Goal: Information Seeking & Learning: Check status

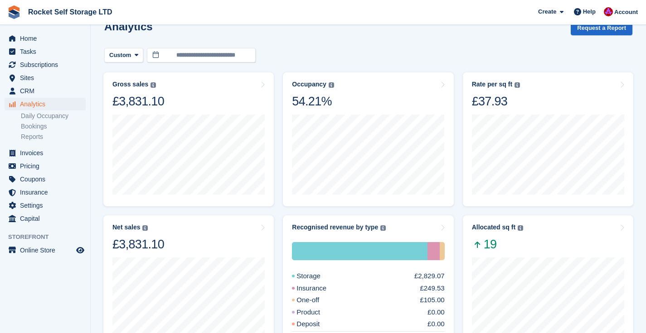
scroll to position [15, 0]
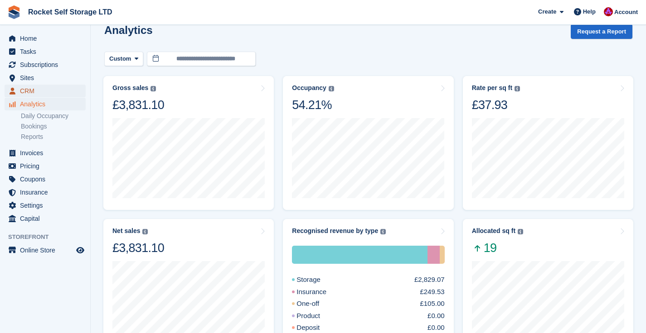
click at [30, 92] on span "CRM" at bounding box center [47, 91] width 54 height 13
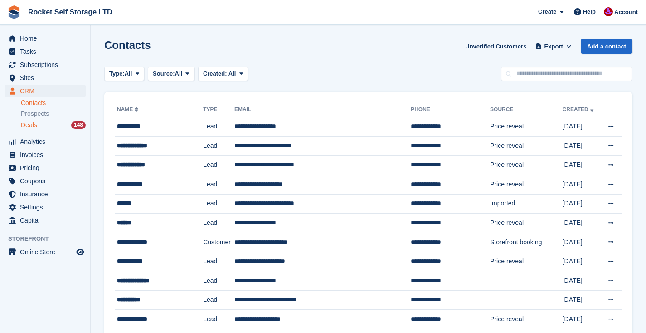
click at [30, 123] on span "Deals" at bounding box center [29, 125] width 16 height 9
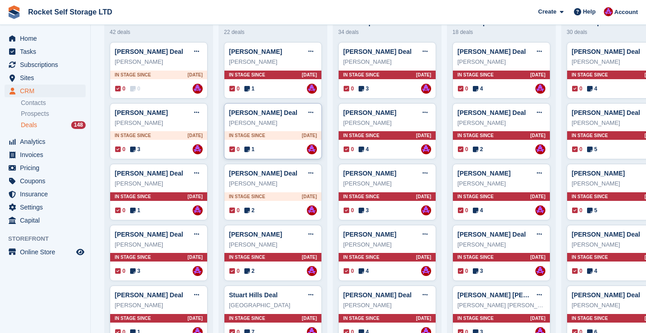
scroll to position [84, 0]
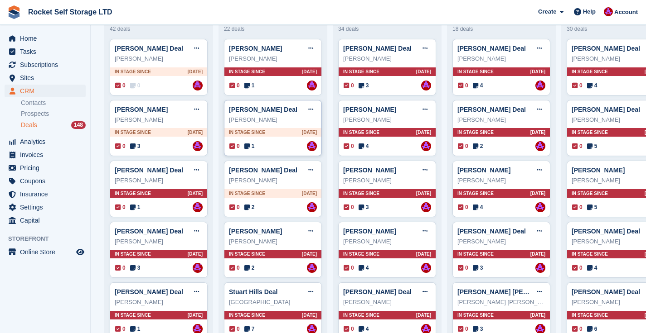
click at [273, 117] on div "Dean Mitchell" at bounding box center [273, 120] width 88 height 9
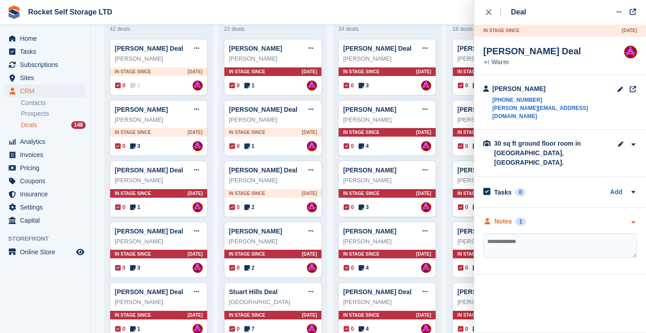
click at [503, 217] on div "Notes" at bounding box center [503, 222] width 18 height 10
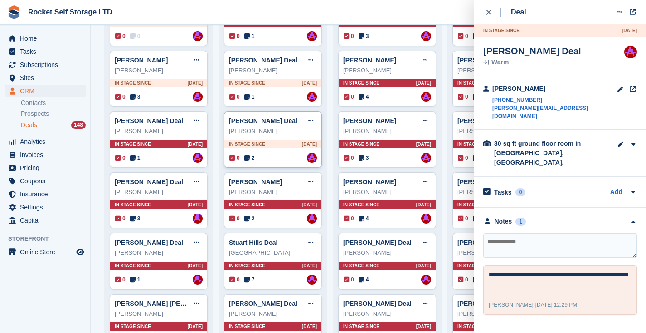
scroll to position [145, 0]
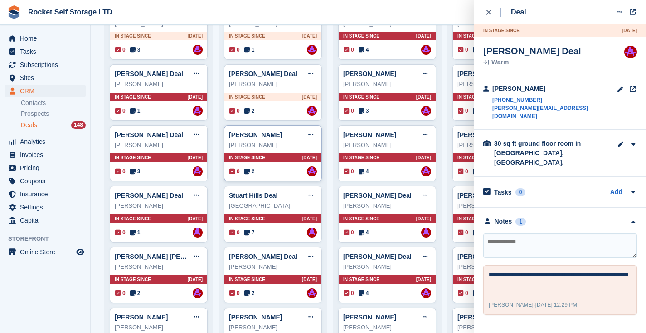
scroll to position [181, 0]
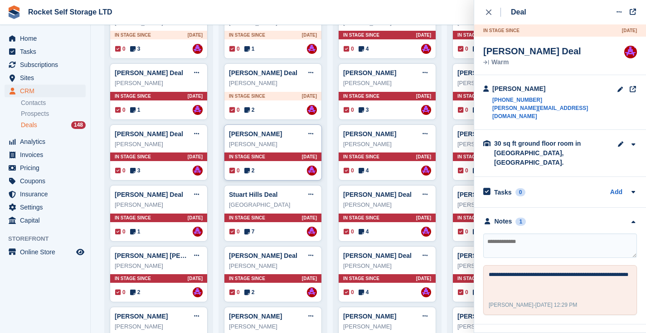
click at [261, 139] on div "Conrad Deal Edit deal Mark as won Mark as lost Delete deal" at bounding box center [273, 134] width 88 height 14
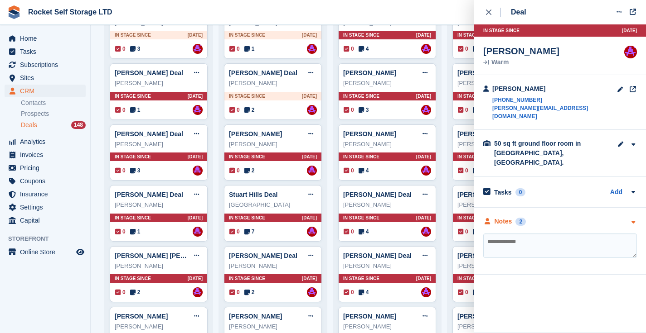
click at [504, 217] on div "Notes" at bounding box center [503, 222] width 18 height 10
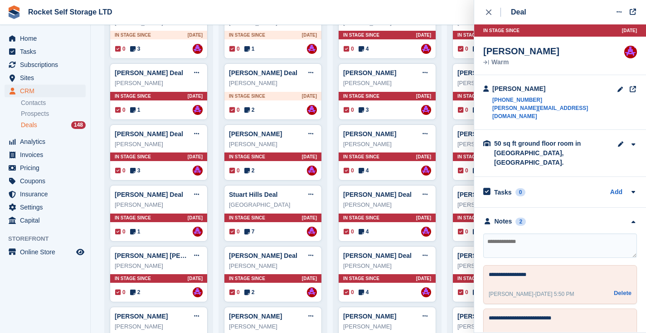
scroll to position [8, 0]
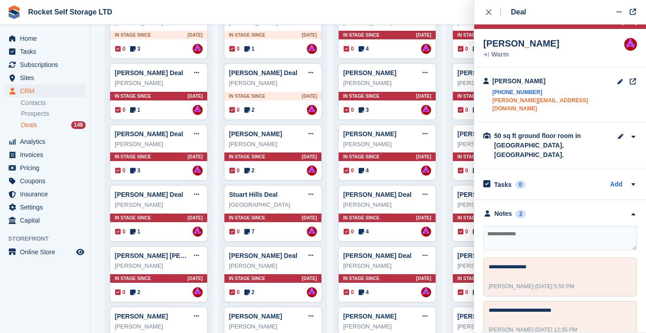
click at [518, 101] on link "conrad@liftrite.uk" at bounding box center [554, 104] width 125 height 16
click at [505, 226] on textarea at bounding box center [560, 238] width 154 height 24
type textarea "********"
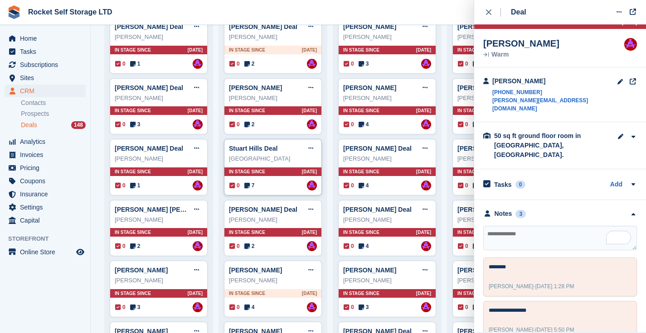
scroll to position [231, 0]
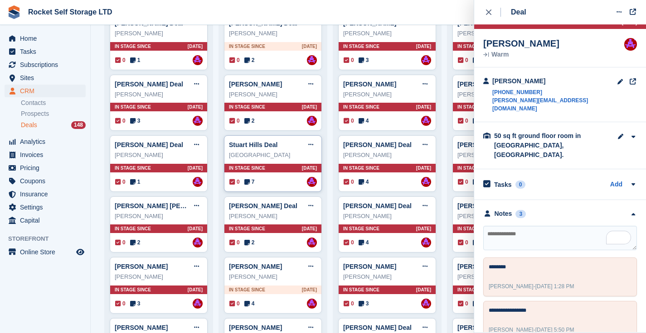
click at [281, 140] on div "Stuart Hills Deal Edit deal Mark as won Mark as lost Delete deal" at bounding box center [273, 145] width 88 height 14
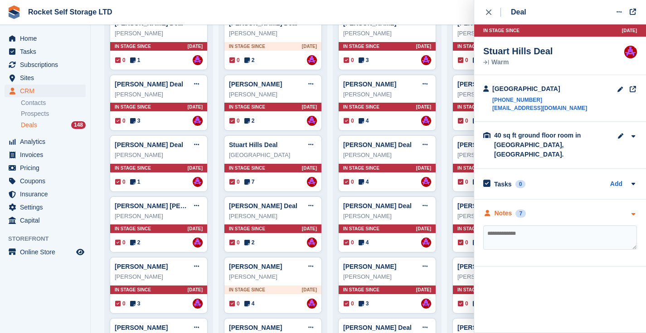
click at [507, 209] on div "Notes" at bounding box center [503, 214] width 18 height 10
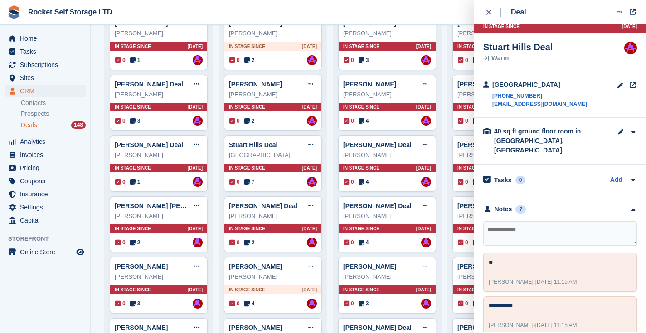
scroll to position [0, 0]
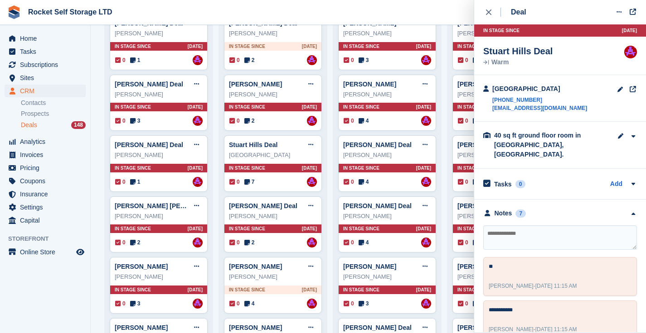
click at [521, 118] on div "Stu Hills +447737190865 stuhills@hotmail.co.uk" at bounding box center [560, 98] width 172 height 47
click at [570, 112] on div "Stu Hills +447737190865 stuhills@hotmail.co.uk" at bounding box center [560, 98] width 172 height 47
drag, startPoint x: 548, startPoint y: 115, endPoint x: 481, endPoint y: 91, distance: 71.8
click at [481, 91] on div "Stu Hills +447737190865 stuhills@hotmail.co.uk" at bounding box center [560, 98] width 172 height 47
click at [482, 100] on div "Stu Hills +447737190865 stuhills@hotmail.co.uk" at bounding box center [560, 98] width 172 height 47
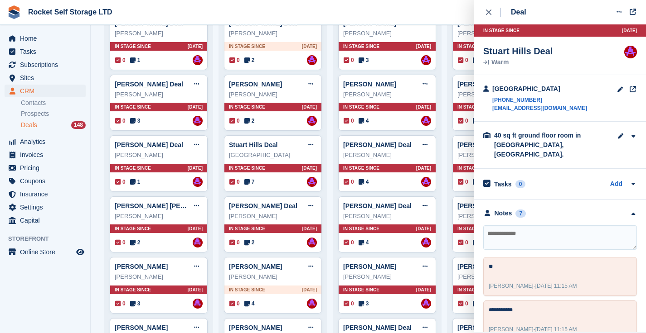
click at [531, 119] on div "Stu Hills +447737190865 stuhills@hotmail.co.uk" at bounding box center [560, 98] width 172 height 47
click at [484, 97] on div at bounding box center [485, 98] width 5 height 28
drag, startPoint x: 481, startPoint y: 90, endPoint x: 565, endPoint y: 121, distance: 90.3
click at [562, 124] on div "In stage since 4D AGO Stuart Hills Deal Warm Assigned to Lee Tresadern Stu Hill…" at bounding box center [560, 178] width 172 height 308
click at [565, 121] on div "Stu Hills +447737190865 stuhills@hotmail.co.uk" at bounding box center [560, 98] width 172 height 47
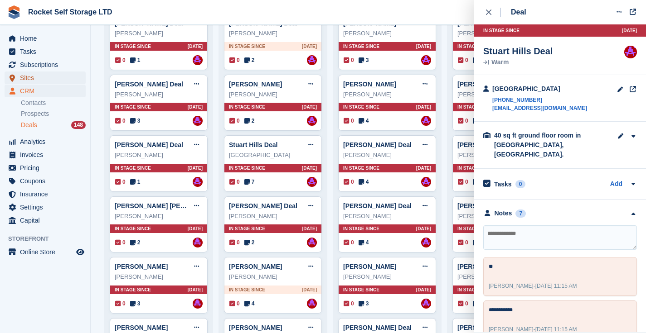
click at [27, 77] on span "Sites" at bounding box center [47, 78] width 54 height 13
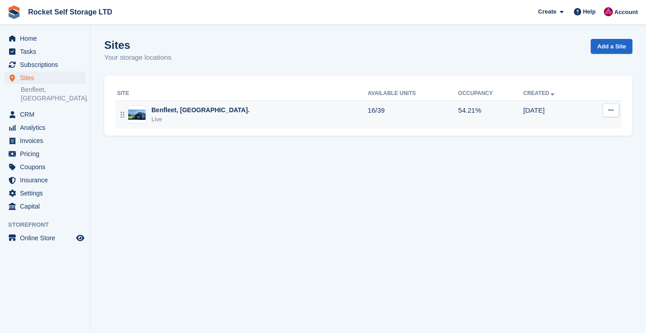
click at [165, 111] on div "Benfleet, [GEOGRAPHIC_DATA]." at bounding box center [200, 111] width 98 height 10
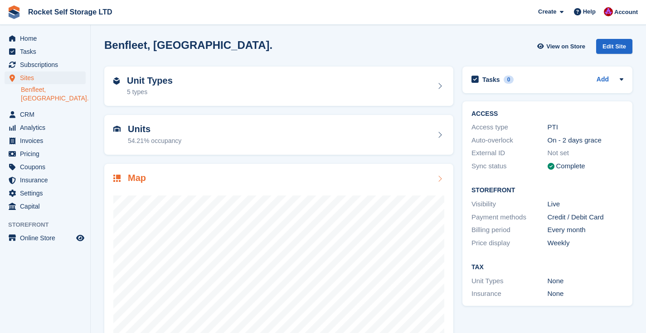
scroll to position [53, 0]
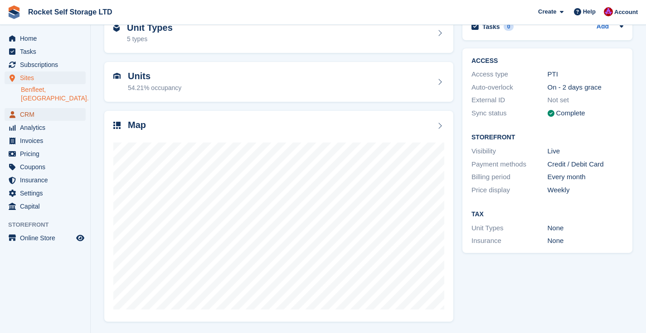
click at [30, 108] on span "CRM" at bounding box center [47, 114] width 54 height 13
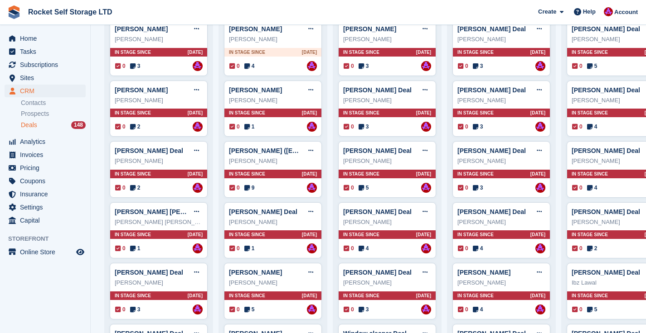
scroll to position [472, 0]
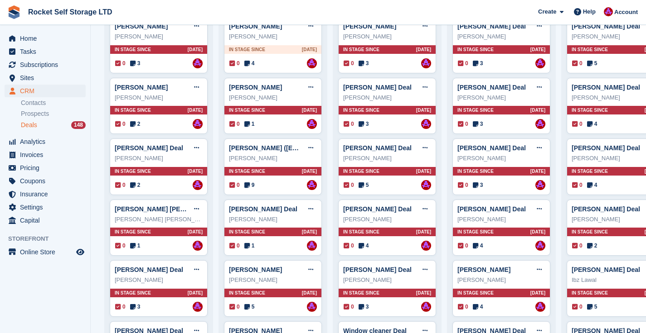
click at [246, 119] on div "Kevin Dann Edit deal Mark as won Mark as lost Delete deal Kevin Dann In stage s…" at bounding box center [273, 106] width 98 height 57
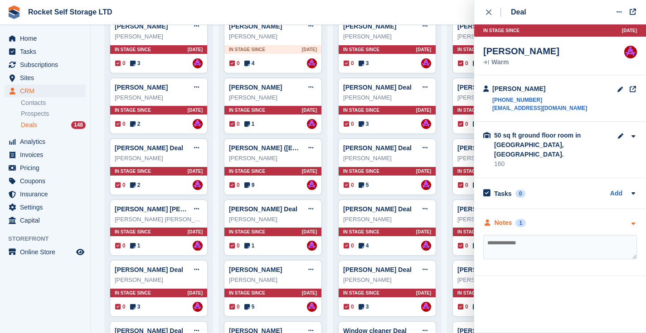
click at [520, 219] on div "1" at bounding box center [520, 223] width 10 height 8
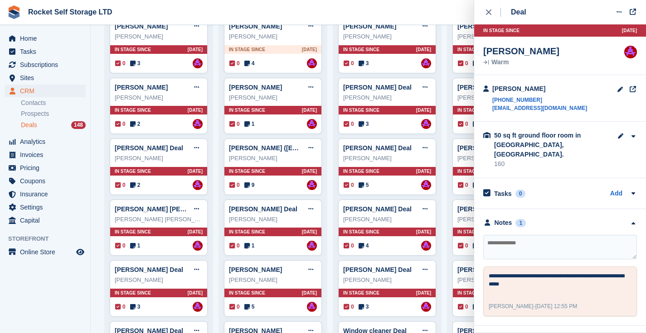
click at [512, 238] on textarea at bounding box center [560, 247] width 154 height 24
type textarea "**"
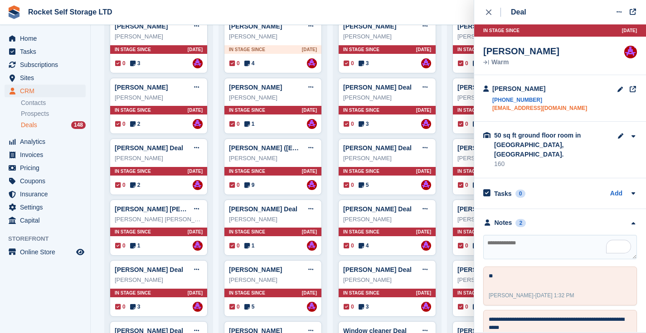
click at [557, 108] on link "glow_worm2000@hotmail.co.uk" at bounding box center [539, 108] width 95 height 8
click at [512, 235] on textarea "To enrich screen reader interactions, please activate Accessibility in Grammarl…" at bounding box center [560, 247] width 154 height 24
paste textarea "**********"
type textarea "**********"
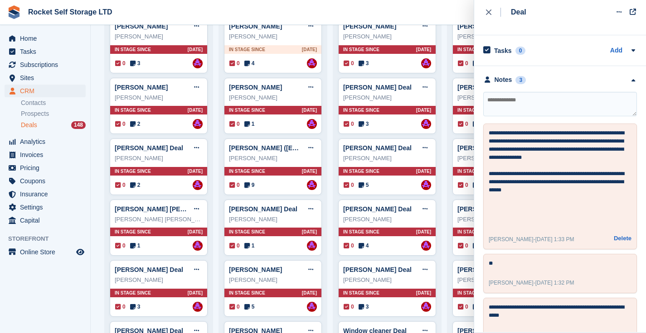
scroll to position [145, 0]
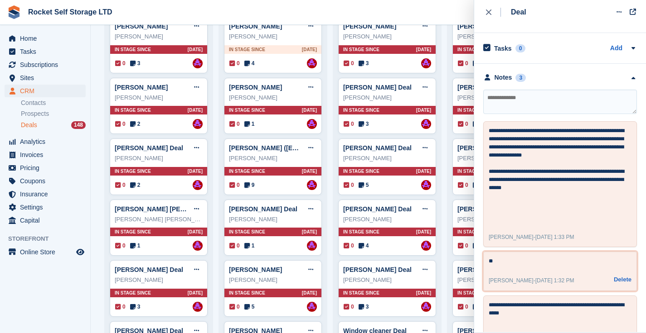
click at [622, 275] on button "Delete" at bounding box center [622, 279] width 18 height 9
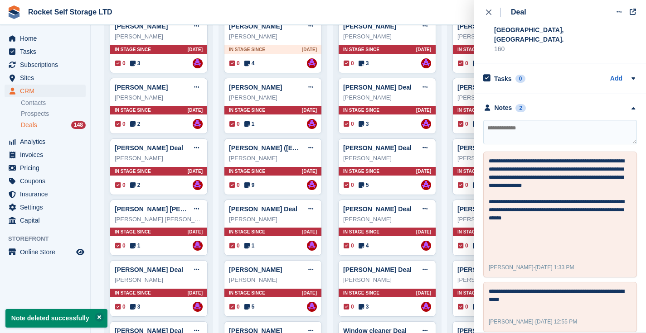
click at [499, 125] on textarea "To enrich screen reader interactions, please activate Accessibility in Grammarl…" at bounding box center [560, 132] width 154 height 24
type textarea "**"
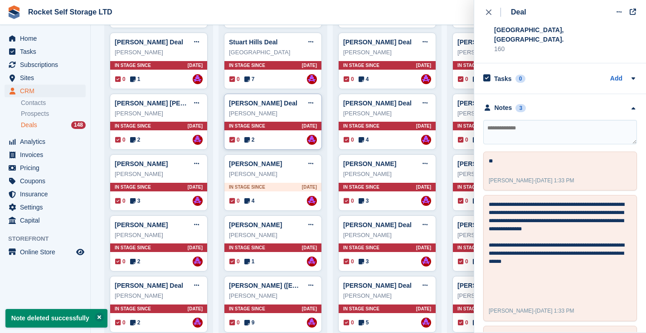
scroll to position [345, 0]
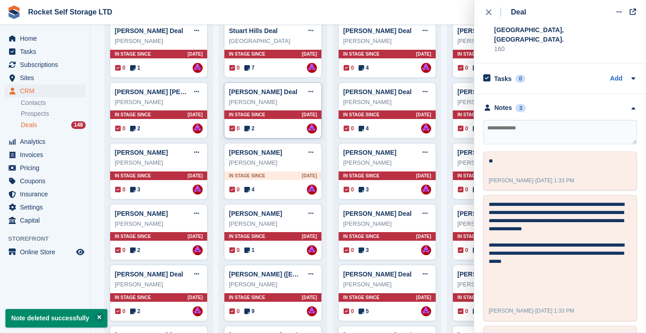
click at [251, 97] on div "Hayley Wells Deal Edit deal Mark as won Mark as lost Delete deal" at bounding box center [273, 92] width 88 height 14
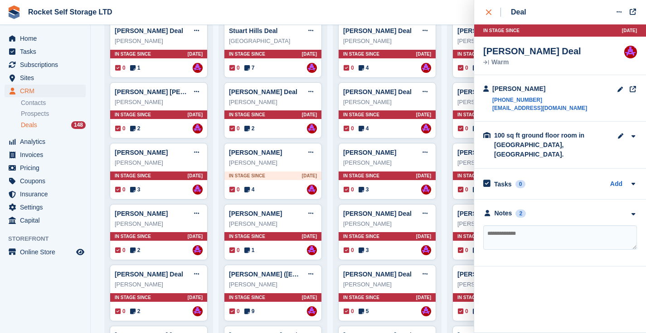
click at [491, 9] on div "close" at bounding box center [493, 12] width 15 height 9
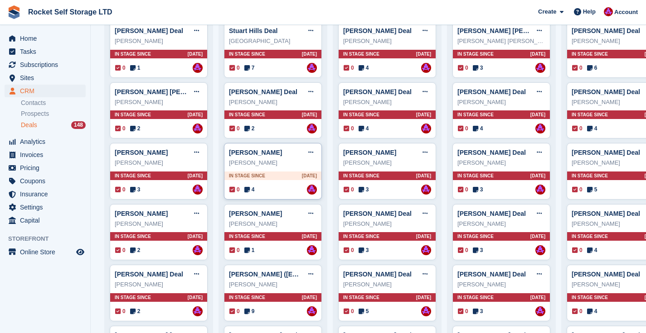
click at [249, 158] on div "David Deal Edit deal Mark as won Mark as lost Delete deal" at bounding box center [273, 153] width 88 height 14
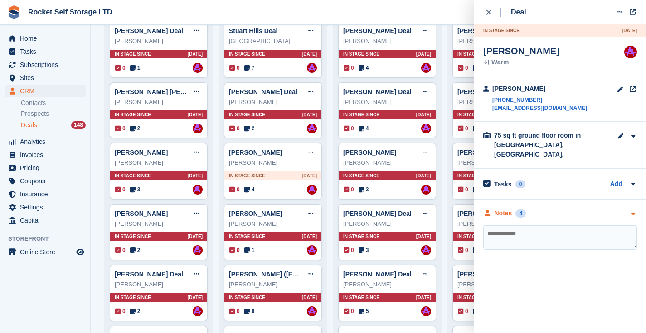
click at [515, 209] on div "Notes 4" at bounding box center [504, 214] width 43 height 10
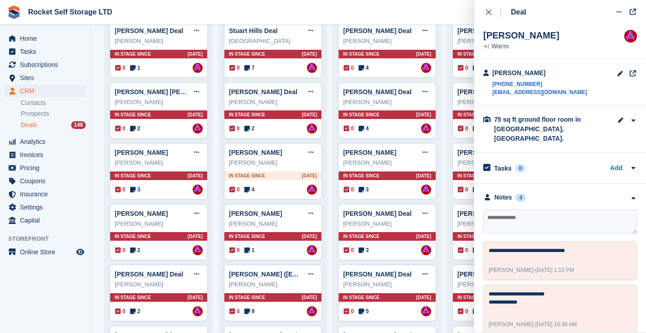
scroll to position [0, 0]
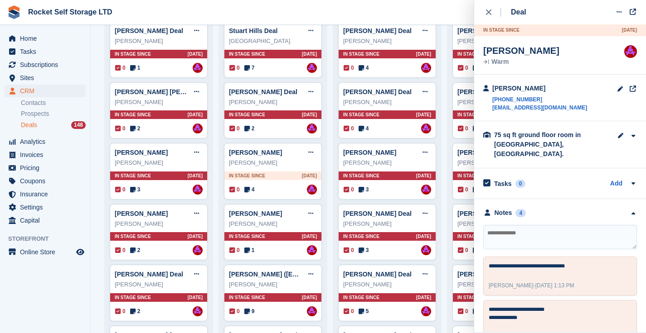
click at [505, 232] on textarea at bounding box center [560, 237] width 154 height 24
type textarea "**"
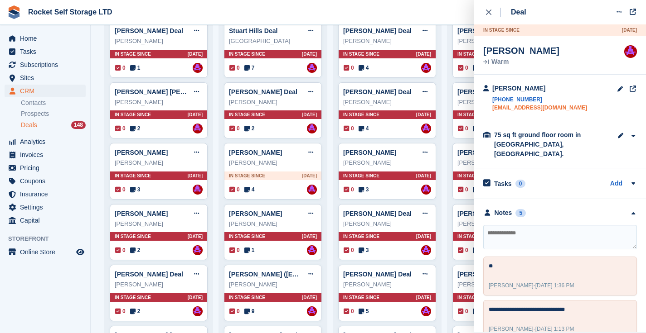
click at [527, 110] on link "info@absolutefloorsanding.co.uk" at bounding box center [539, 108] width 95 height 8
copy link "+447849869186"
click at [488, 10] on icon "close" at bounding box center [488, 12] width 5 height 5
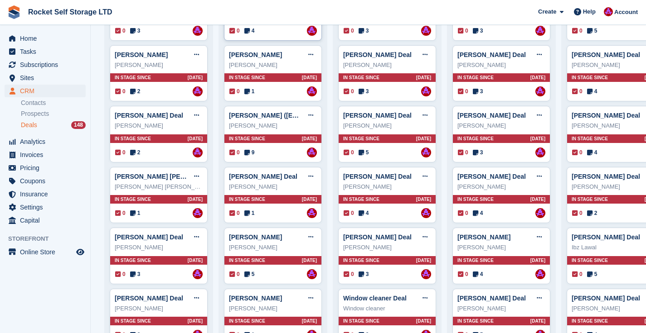
scroll to position [515, 0]
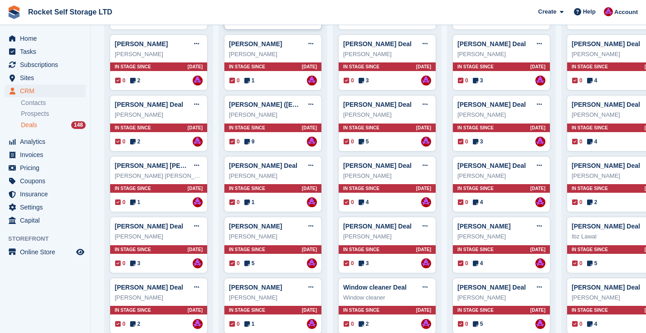
click at [263, 116] on div "Chris" at bounding box center [273, 115] width 88 height 9
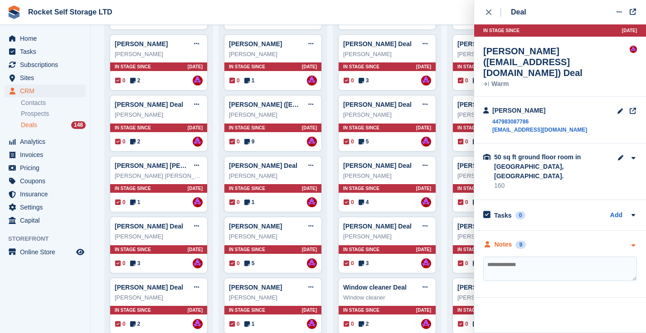
click at [506, 240] on div "Notes" at bounding box center [503, 245] width 18 height 10
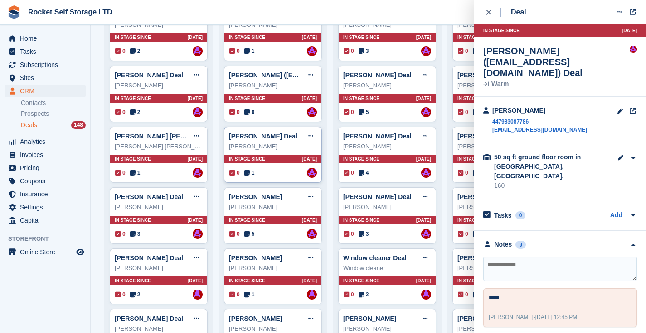
scroll to position [546, 0]
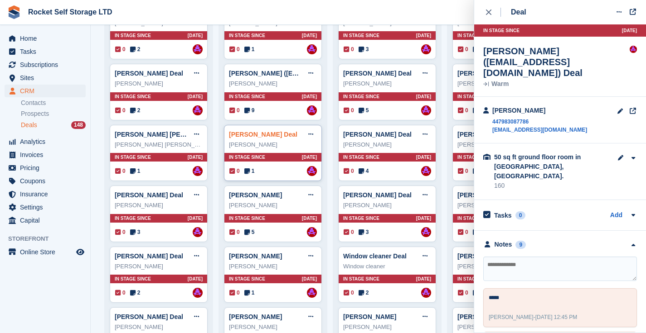
click at [269, 134] on link "Roger Burder Deal" at bounding box center [263, 134] width 68 height 7
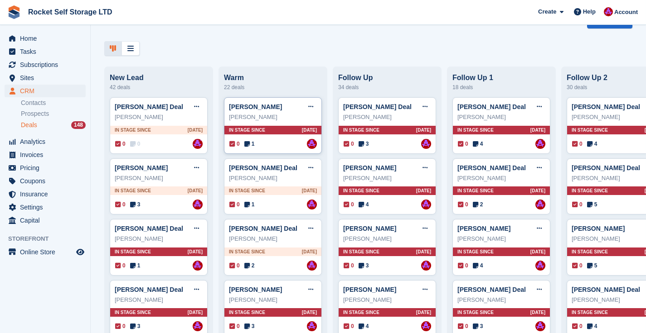
scroll to position [29, 0]
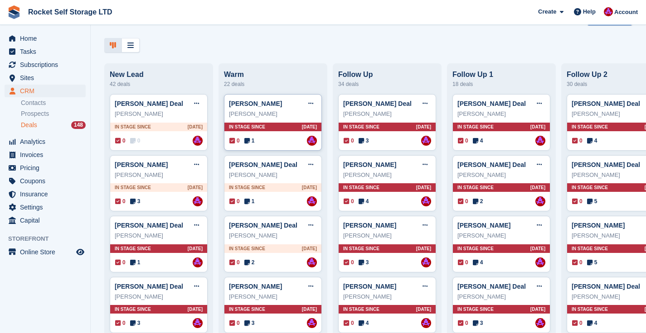
click at [249, 116] on div "Claire" at bounding box center [273, 114] width 88 height 9
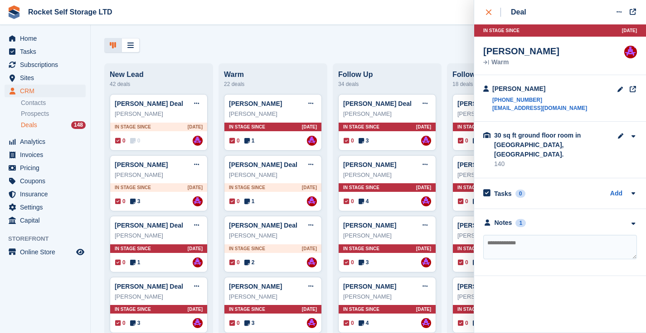
click at [489, 13] on icon "close" at bounding box center [488, 12] width 5 height 5
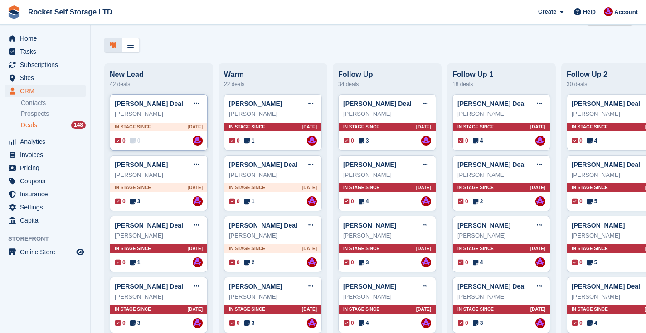
scroll to position [29, 0]
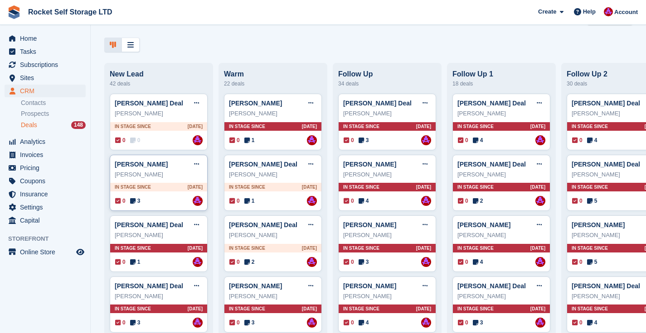
click at [154, 169] on div "Natalie Amos Deal Edit deal Mark as won Mark as lost Delete deal" at bounding box center [159, 165] width 88 height 14
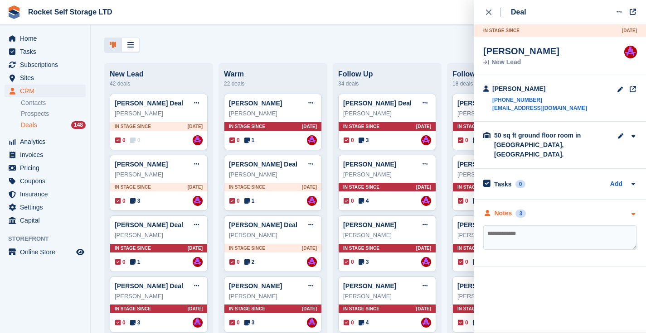
click at [506, 209] on div "Notes" at bounding box center [503, 214] width 18 height 10
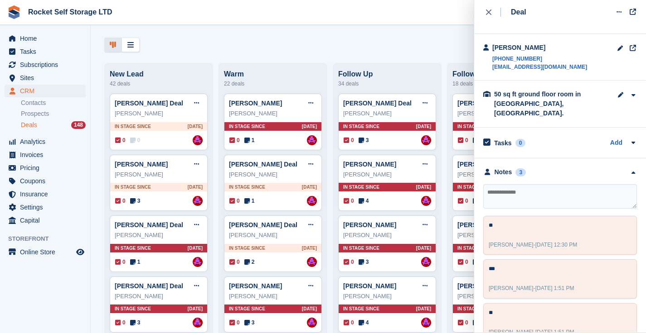
scroll to position [51, 0]
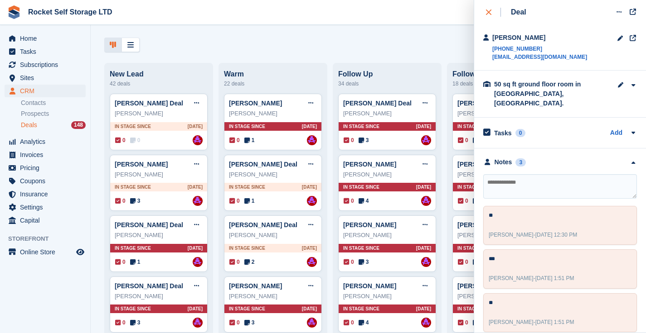
click at [487, 12] on icon "close" at bounding box center [488, 12] width 5 height 5
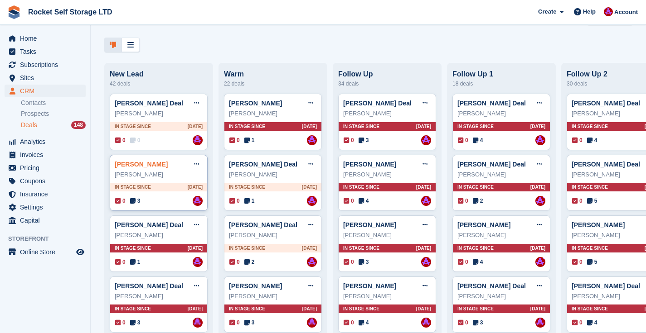
click at [143, 166] on link "Natalie Amos Deal" at bounding box center [141, 164] width 53 height 7
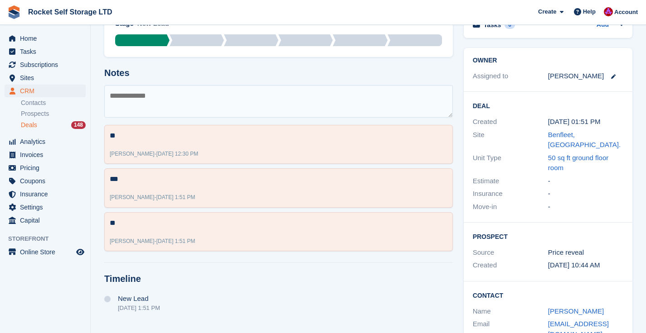
scroll to position [122, 0]
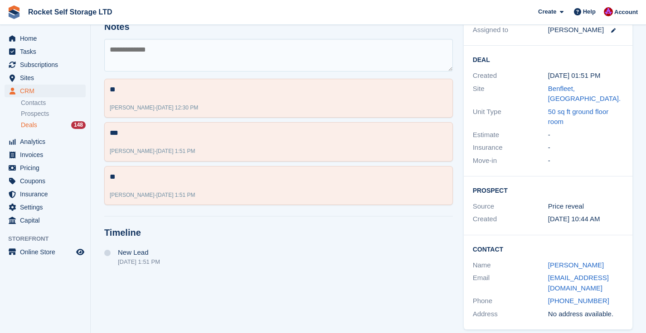
click at [215, 55] on textarea at bounding box center [278, 55] width 348 height 33
type textarea "**"
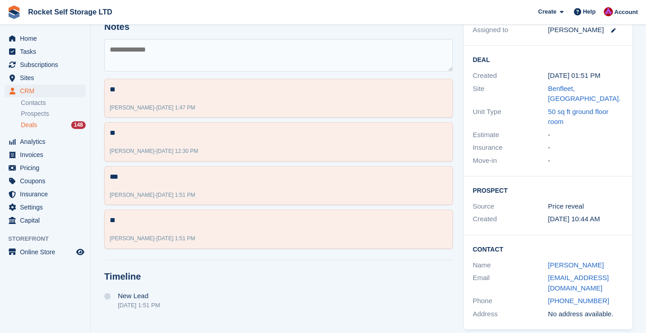
scroll to position [0, 0]
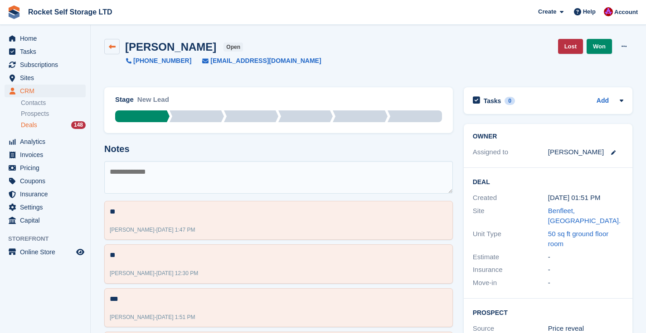
click at [116, 48] on link at bounding box center [111, 46] width 15 height 15
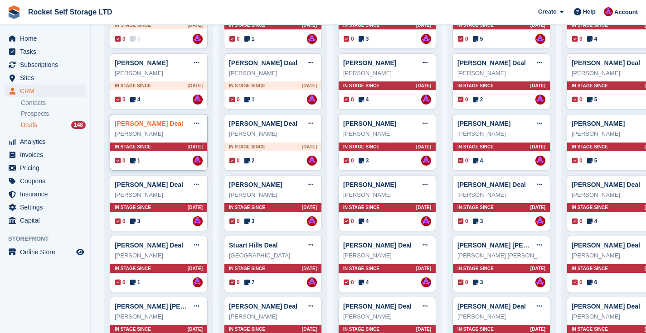
scroll to position [133, 0]
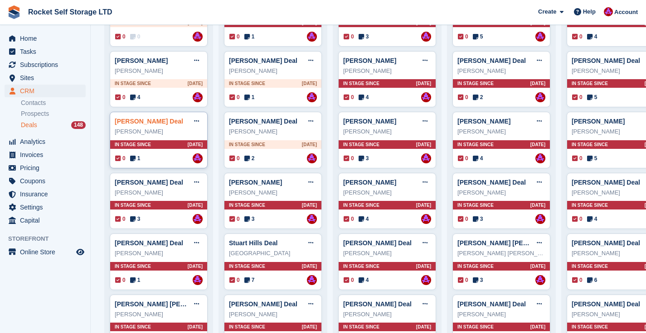
click at [158, 122] on link "Jack Fraser Deal" at bounding box center [149, 121] width 68 height 7
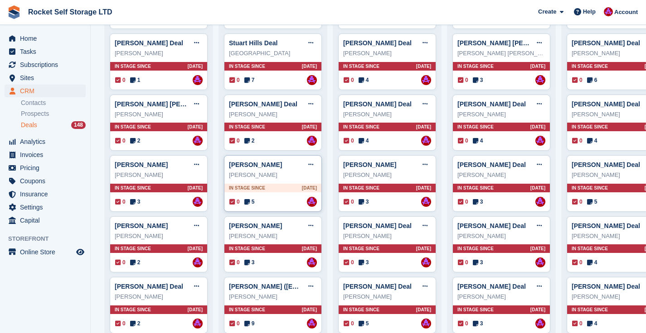
scroll to position [335, 0]
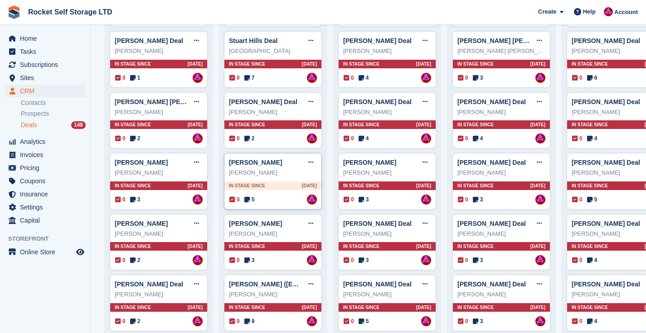
click at [263, 175] on div "david" at bounding box center [273, 173] width 88 height 9
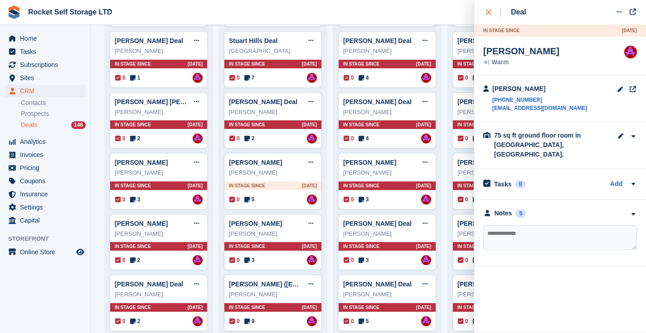
click at [488, 11] on icon "close" at bounding box center [488, 12] width 5 height 5
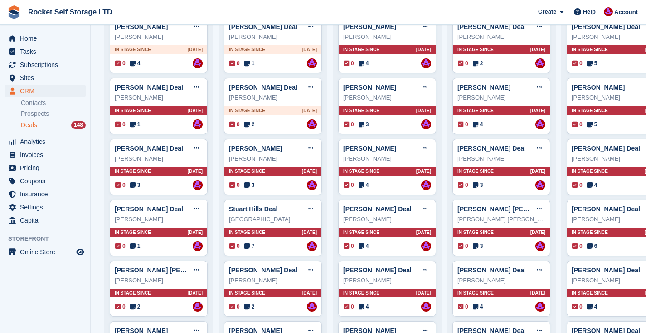
scroll to position [0, 0]
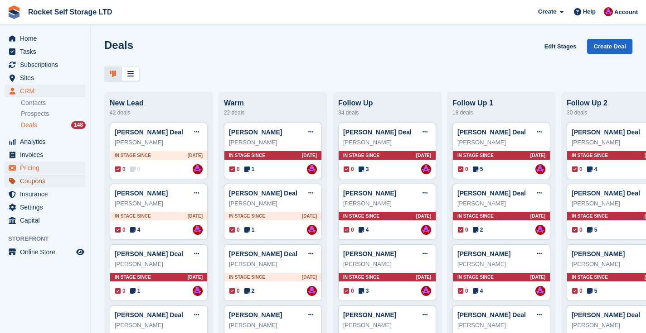
click at [31, 175] on span "Coupons" at bounding box center [47, 181] width 54 height 13
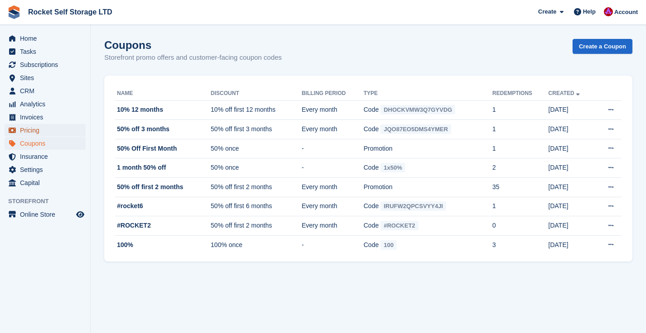
click at [28, 132] on span "Pricing" at bounding box center [47, 130] width 54 height 13
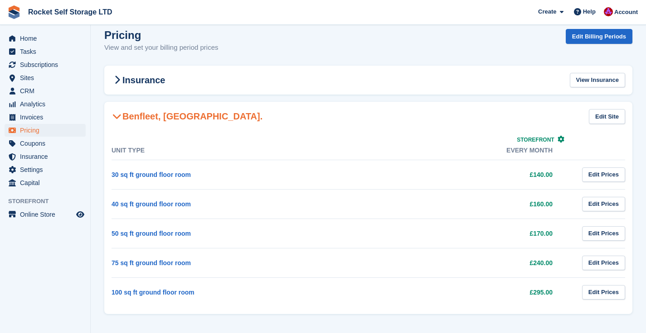
scroll to position [11, 0]
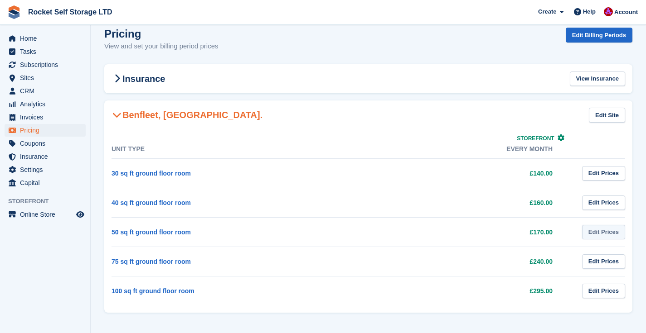
click at [600, 232] on link "Edit Prices" at bounding box center [603, 232] width 43 height 15
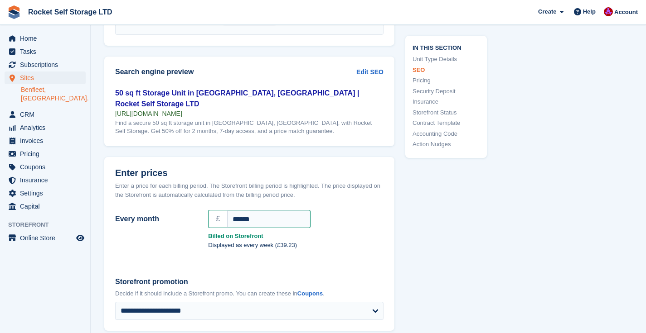
scroll to position [694, 0]
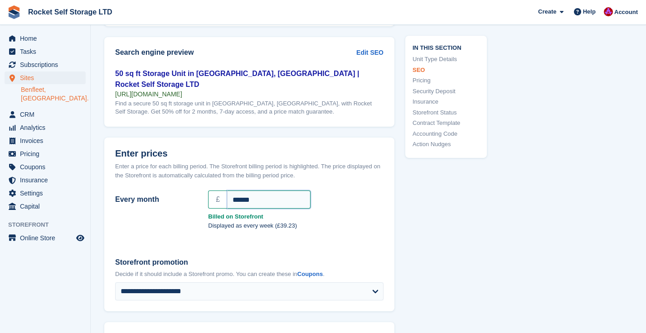
click at [241, 196] on input "******" at bounding box center [268, 200] width 83 height 18
type input "******"
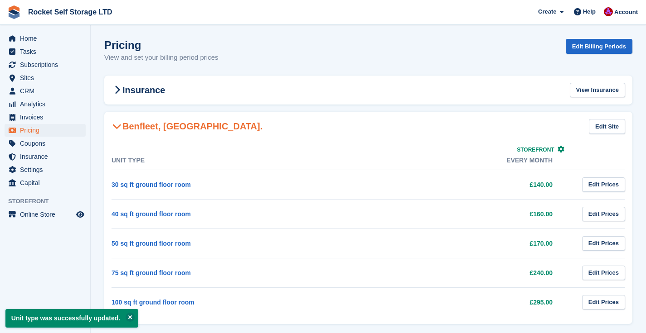
scroll to position [11, 0]
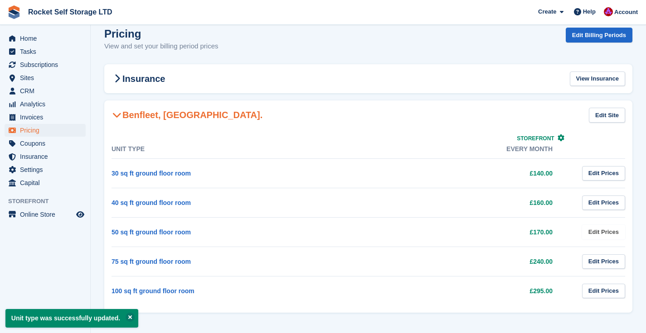
drag, startPoint x: 602, startPoint y: 231, endPoint x: 444, endPoint y: 216, distance: 159.3
click at [602, 231] on link "Edit Prices" at bounding box center [603, 232] width 43 height 15
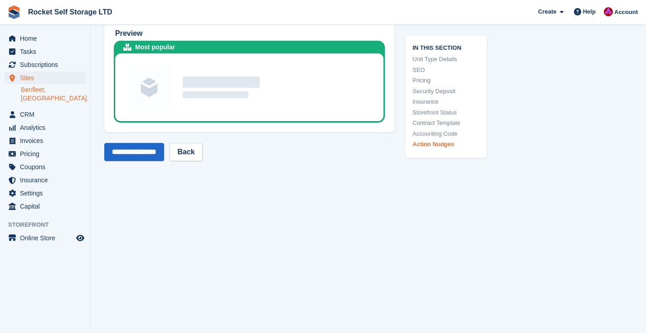
scroll to position [1881, 0]
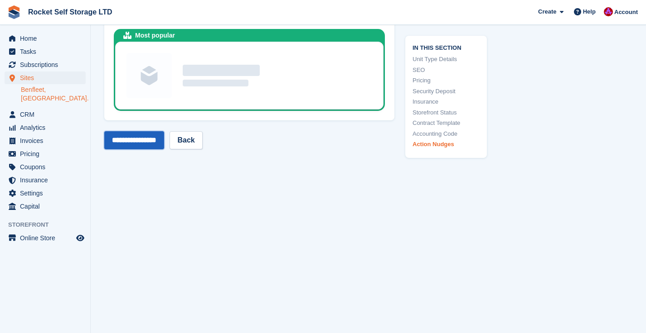
click at [122, 139] on input "**********" at bounding box center [134, 140] width 60 height 18
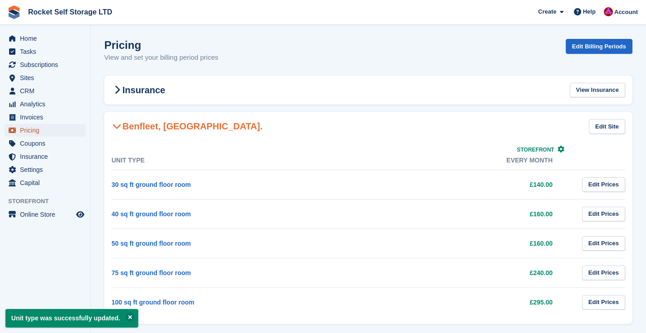
click at [34, 129] on span "Pricing" at bounding box center [47, 130] width 54 height 13
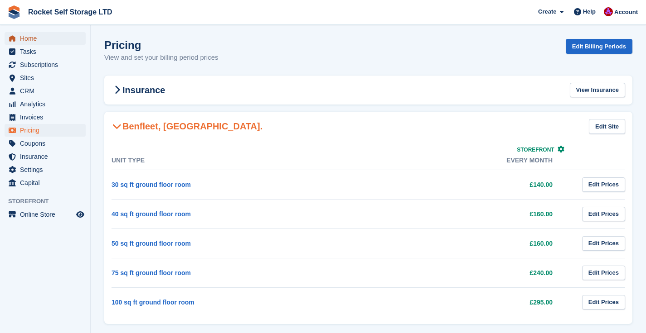
click at [37, 39] on span "Home" at bounding box center [47, 38] width 54 height 13
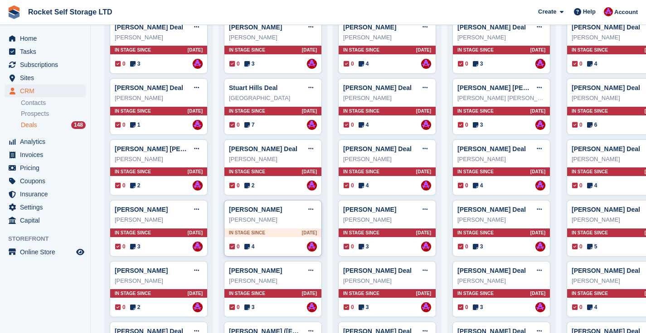
scroll to position [302, 0]
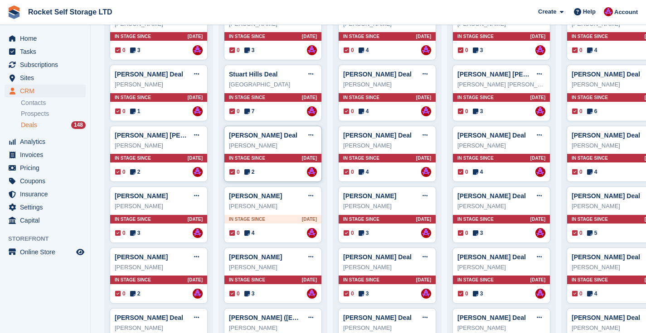
click at [269, 144] on div "[PERSON_NAME]" at bounding box center [273, 145] width 88 height 9
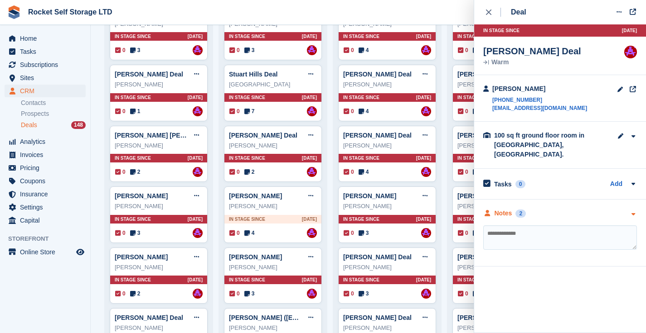
click at [515, 209] on div "Notes 2" at bounding box center [504, 214] width 43 height 10
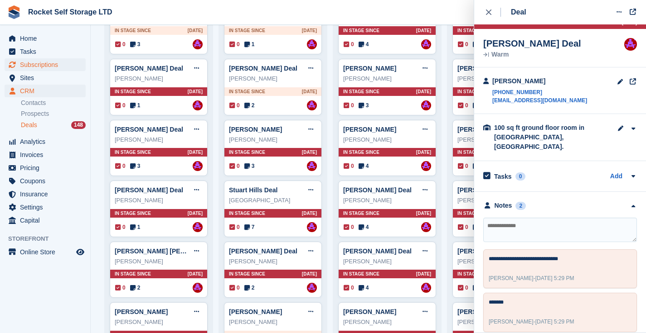
scroll to position [180, 0]
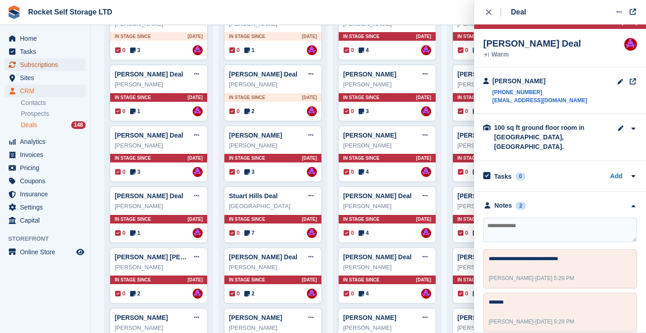
click at [23, 63] on span "Subscriptions" at bounding box center [47, 64] width 54 height 13
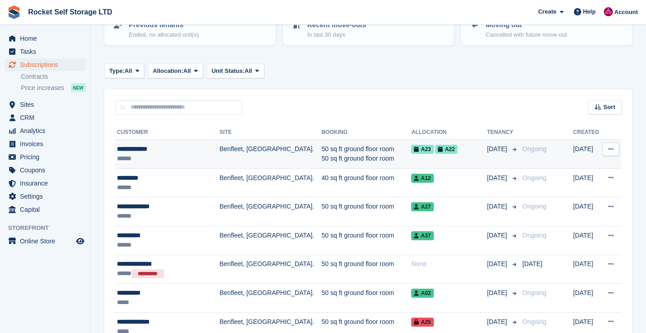
scroll to position [112, 0]
click at [321, 157] on td "50 sq ft ground floor room 50 sq ft ground floor room" at bounding box center [366, 154] width 90 height 29
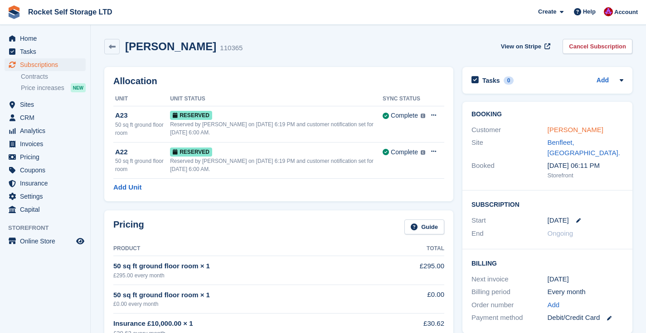
click at [561, 131] on link "[PERSON_NAME]" at bounding box center [575, 130] width 56 height 8
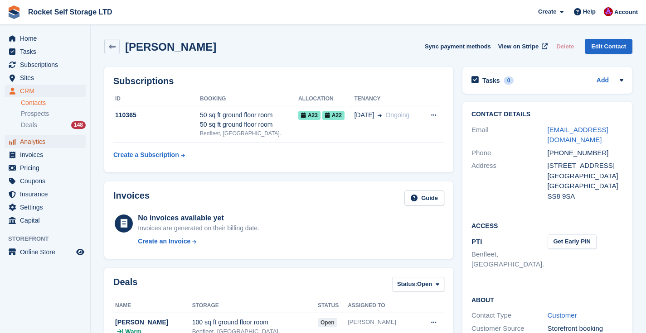
click at [28, 141] on span "Analytics" at bounding box center [47, 141] width 54 height 13
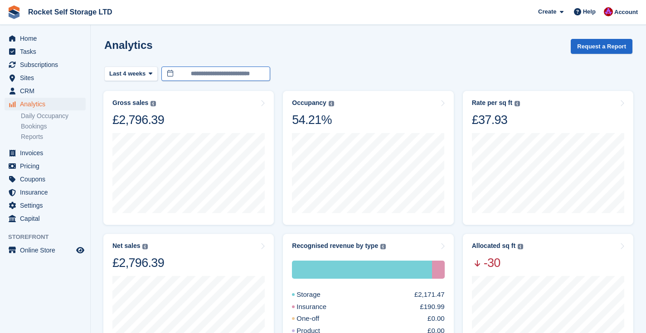
click at [238, 76] on input "**********" at bounding box center [215, 74] width 109 height 15
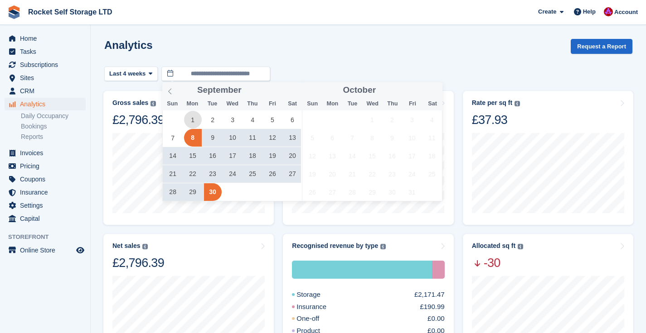
click at [194, 118] on span "1" at bounding box center [193, 120] width 18 height 18
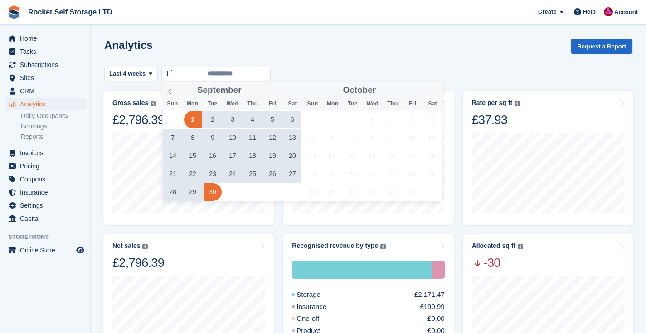
click at [212, 189] on span "30" at bounding box center [213, 192] width 18 height 18
type input "**********"
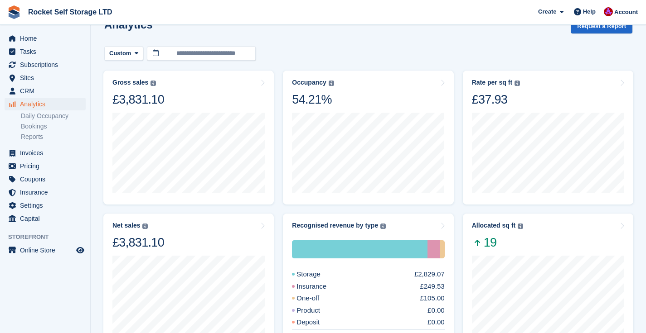
scroll to position [21, 0]
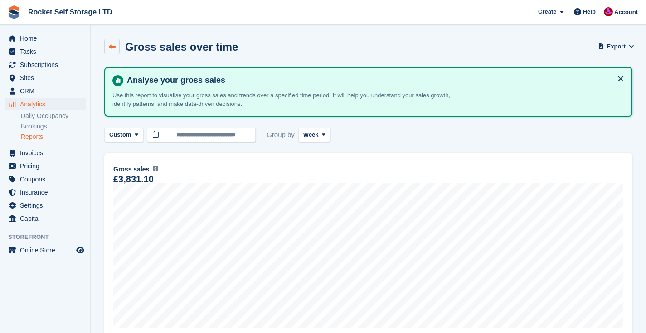
click at [112, 47] on icon at bounding box center [112, 46] width 7 height 7
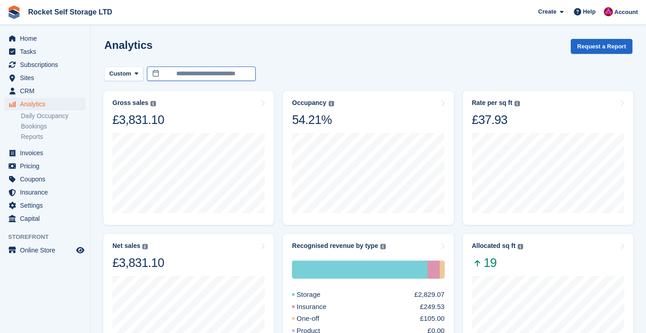
click at [173, 73] on input "**********" at bounding box center [201, 74] width 109 height 15
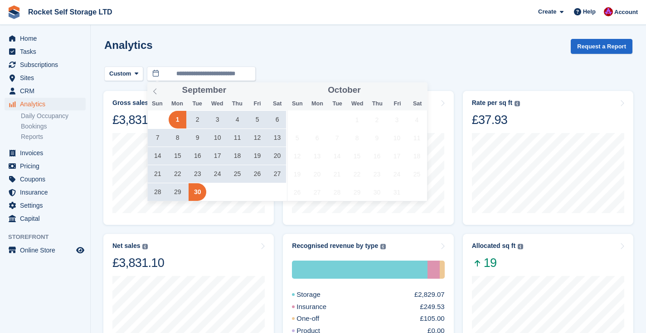
click at [179, 138] on span "8" at bounding box center [178, 138] width 18 height 18
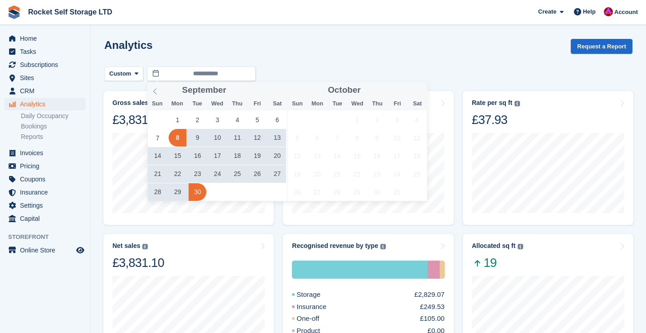
click at [198, 194] on span "30" at bounding box center [197, 192] width 18 height 18
type input "**********"
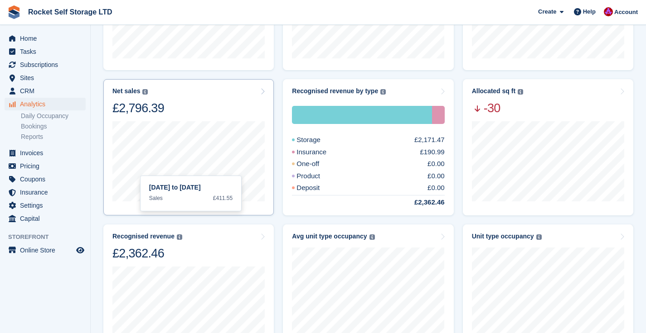
scroll to position [159, 0]
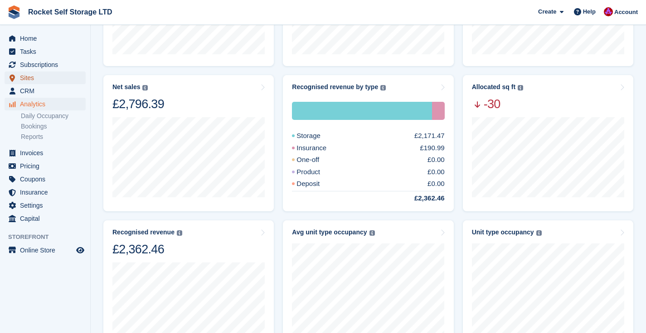
click at [27, 74] on span "Sites" at bounding box center [47, 78] width 54 height 13
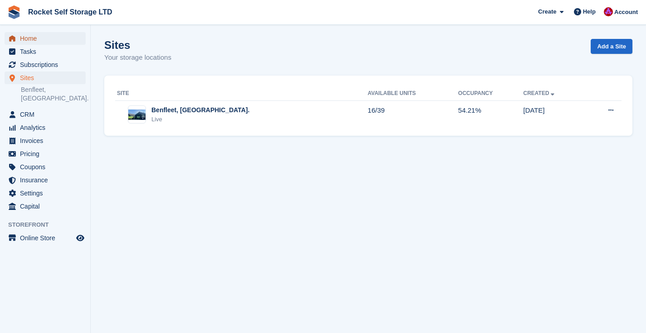
click at [22, 39] on span "Home" at bounding box center [47, 38] width 54 height 13
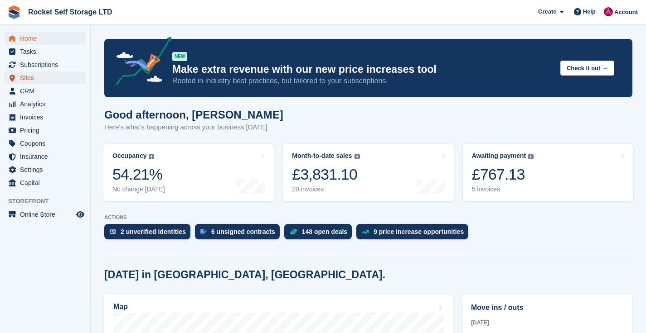
click at [29, 79] on span "Sites" at bounding box center [47, 78] width 54 height 13
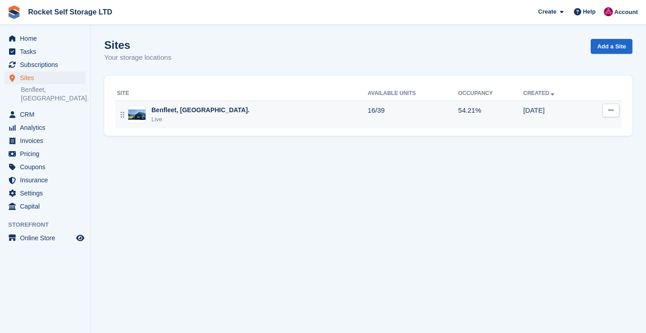
click at [170, 109] on div "Benfleet, [GEOGRAPHIC_DATA]." at bounding box center [200, 111] width 98 height 10
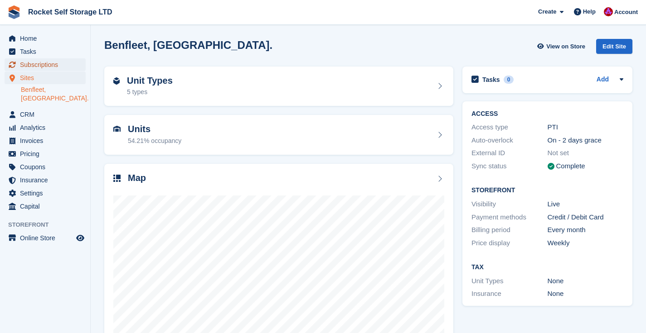
click at [32, 63] on span "Subscriptions" at bounding box center [47, 64] width 54 height 13
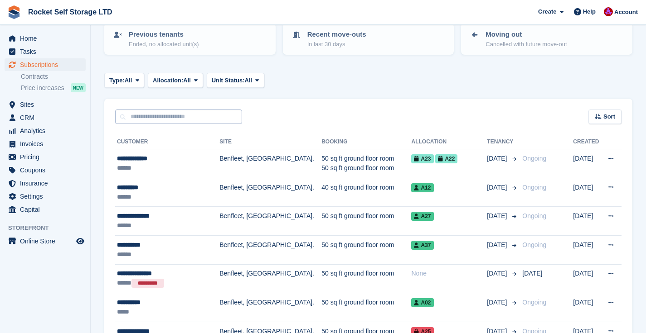
scroll to position [103, 0]
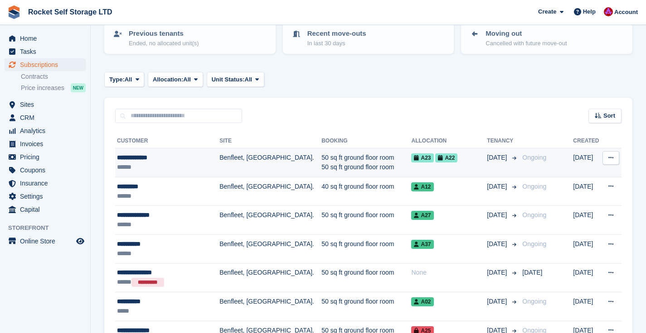
click at [136, 157] on div "**********" at bounding box center [164, 158] width 95 height 10
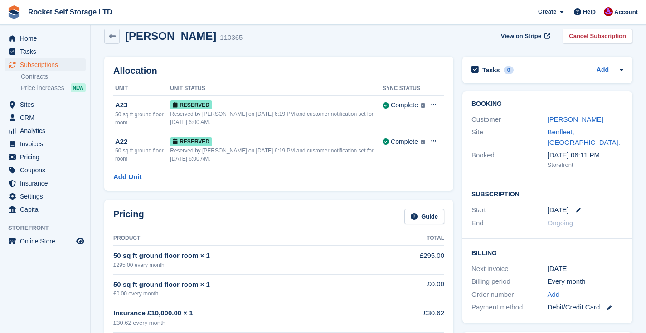
scroll to position [9, 0]
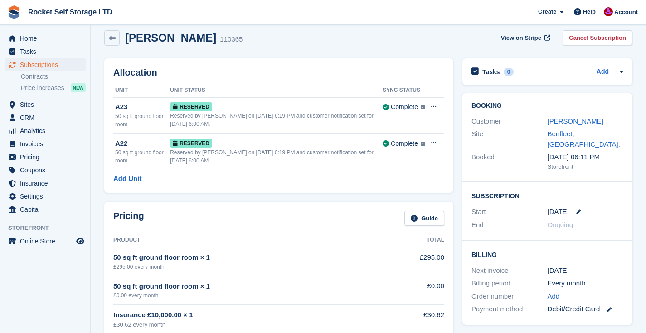
click at [566, 125] on div "[PERSON_NAME]" at bounding box center [585, 121] width 76 height 10
click at [565, 123] on link "[PERSON_NAME]" at bounding box center [575, 121] width 56 height 8
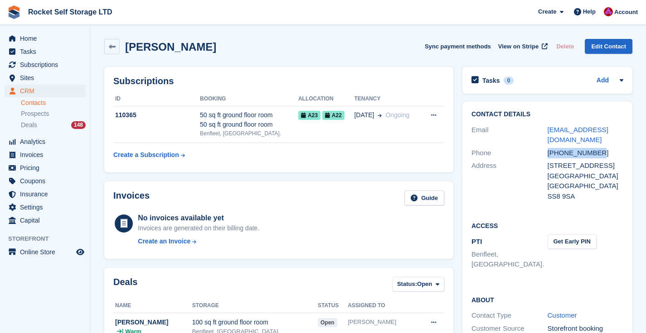
drag, startPoint x: 549, startPoint y: 154, endPoint x: 589, endPoint y: 155, distance: 40.3
click at [600, 155] on div "[PHONE_NUMBER]" at bounding box center [585, 153] width 76 height 10
copy div "[PHONE_NUMBER]"
click at [34, 123] on span "Deals" at bounding box center [29, 125] width 16 height 9
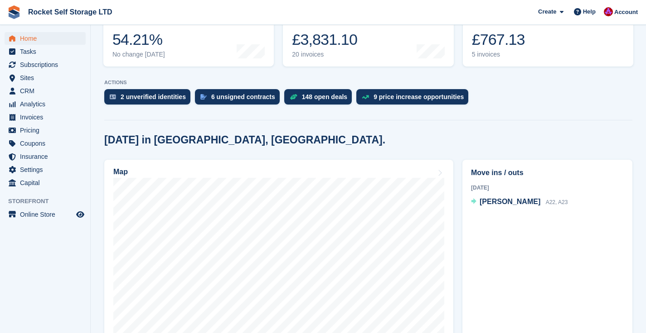
scroll to position [217, 0]
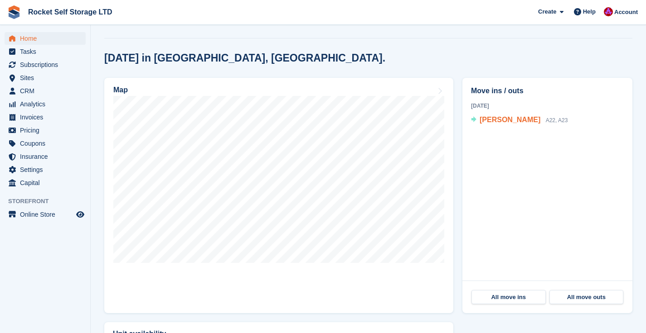
click at [503, 120] on span "Hayley Wells" at bounding box center [509, 120] width 61 height 8
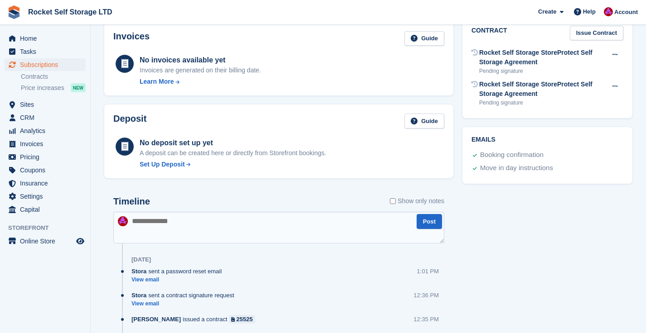
scroll to position [384, 0]
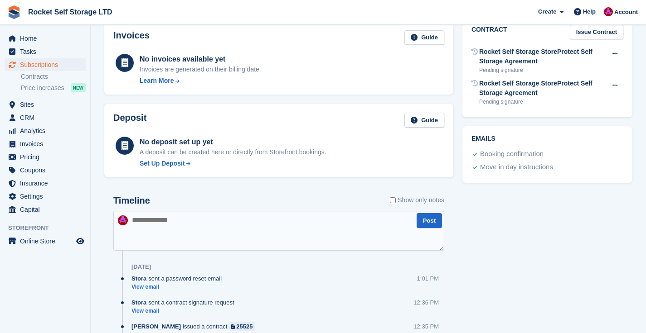
drag, startPoint x: 441, startPoint y: 240, endPoint x: 487, endPoint y: 245, distance: 46.0
click at [501, 245] on div "Tasks 0 Add No tasks related to Subscription #110365 Booking Customer [PERSON_N…" at bounding box center [547, 87] width 179 height 816
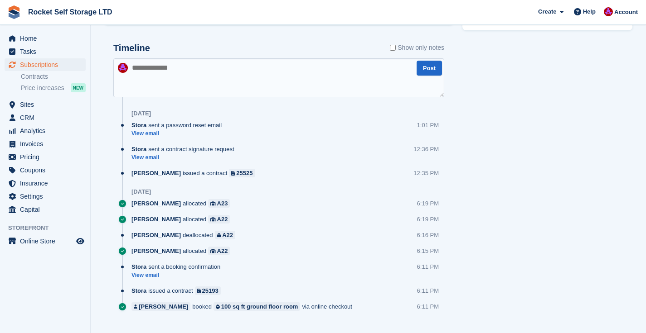
scroll to position [553, 0]
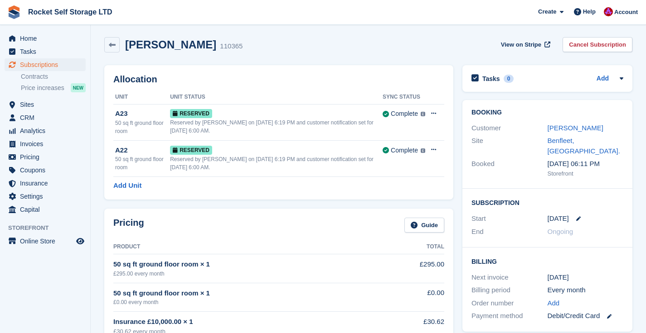
scroll to position [4, 0]
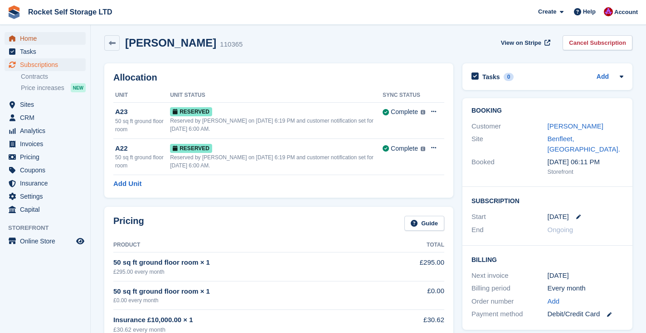
click at [32, 41] on span "Home" at bounding box center [47, 38] width 54 height 13
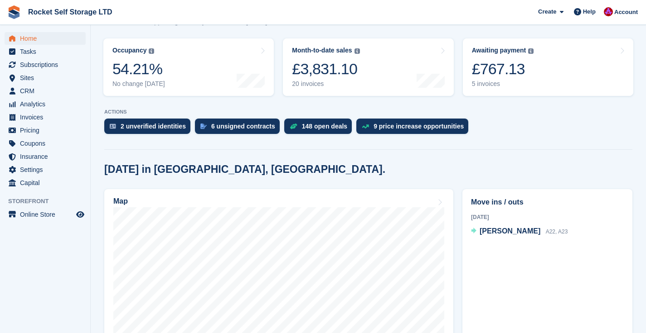
scroll to position [106, 0]
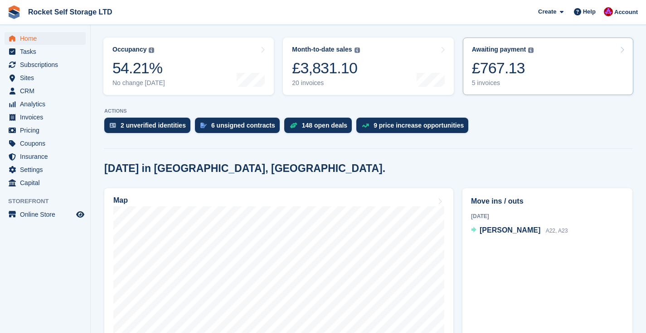
click at [516, 71] on div "£767.13" at bounding box center [503, 68] width 62 height 19
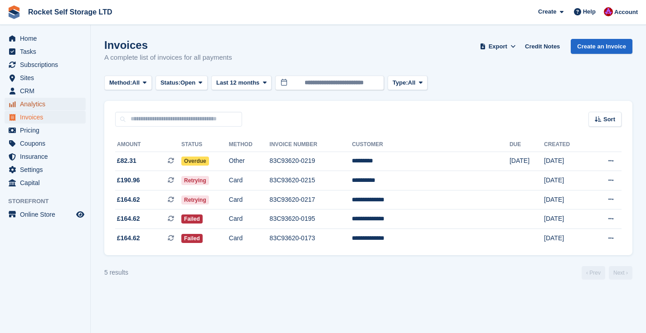
click at [43, 108] on span "Analytics" at bounding box center [47, 104] width 54 height 13
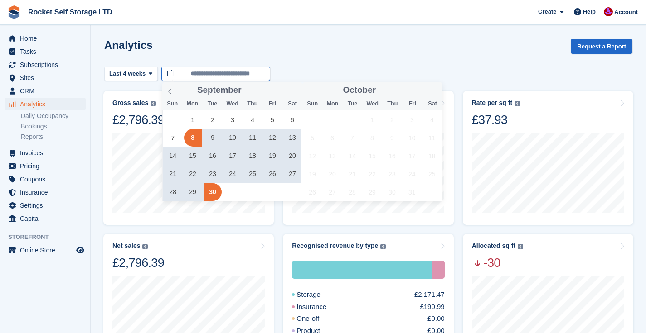
click at [215, 79] on input "**********" at bounding box center [215, 74] width 109 height 15
click at [189, 119] on span "1" at bounding box center [193, 120] width 18 height 18
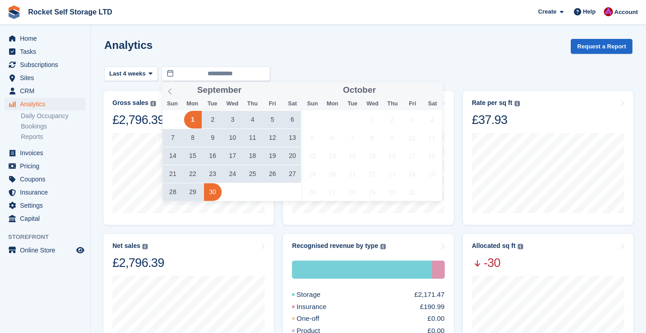
click at [208, 192] on span "30" at bounding box center [213, 192] width 18 height 18
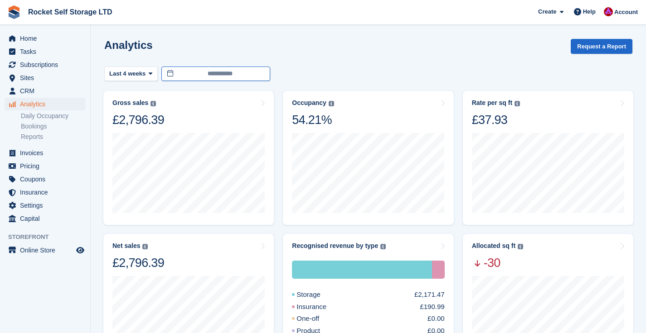
type input "**********"
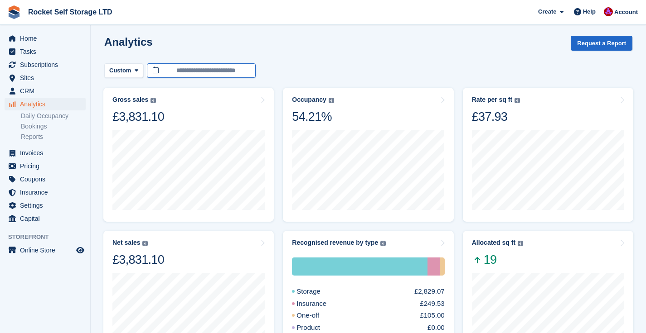
click at [193, 71] on input "**********" at bounding box center [201, 70] width 109 height 15
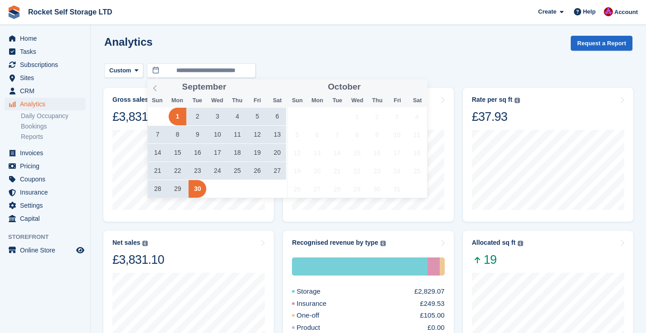
click at [177, 136] on span "8" at bounding box center [178, 135] width 18 height 18
type input "**********"
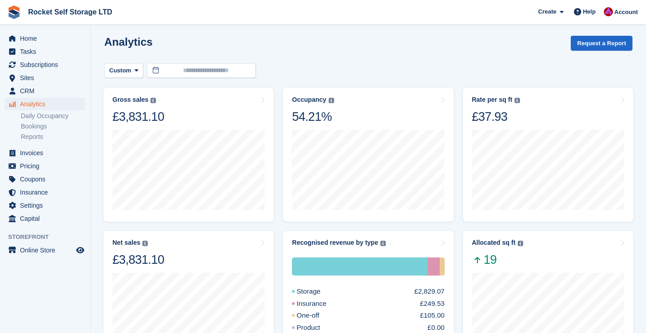
click at [289, 40] on div "Analytics Request a Report" at bounding box center [368, 49] width 528 height 26
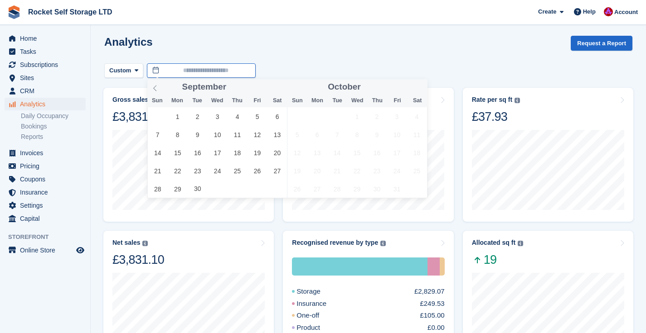
click at [189, 70] on input "text" at bounding box center [201, 70] width 109 height 15
click at [303, 49] on div "Analytics Request a Report" at bounding box center [368, 49] width 528 height 26
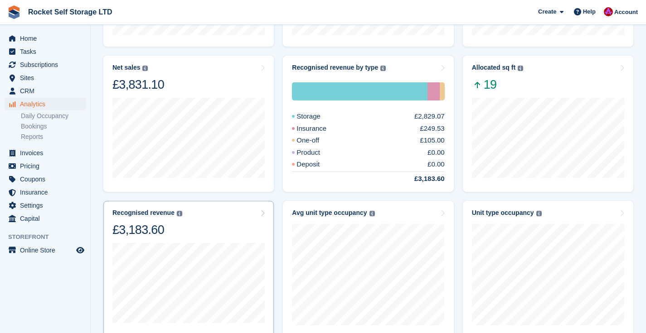
scroll to position [181, 0]
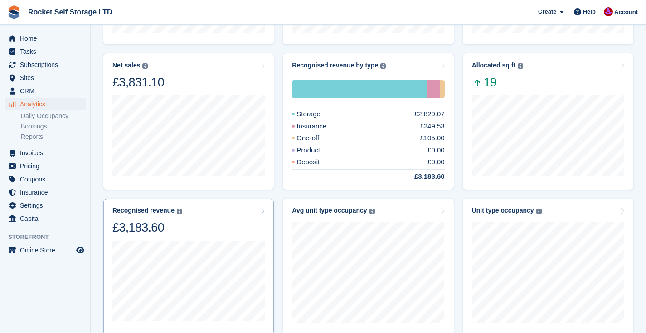
click at [174, 226] on div "£3,183.60" at bounding box center [147, 227] width 70 height 15
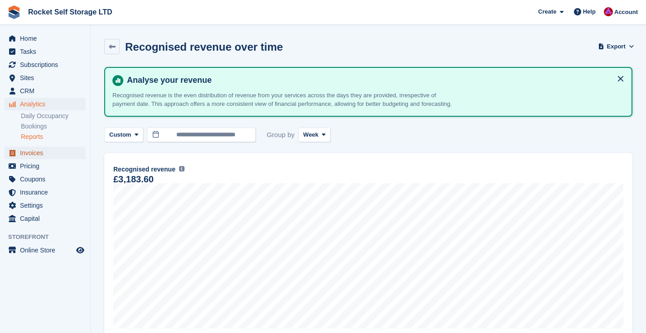
click at [37, 151] on span "Invoices" at bounding box center [47, 153] width 54 height 13
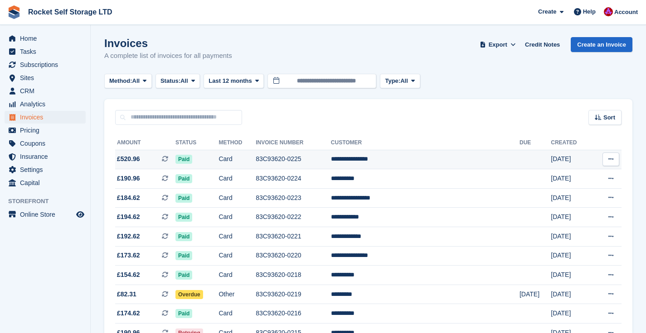
scroll to position [10, 0]
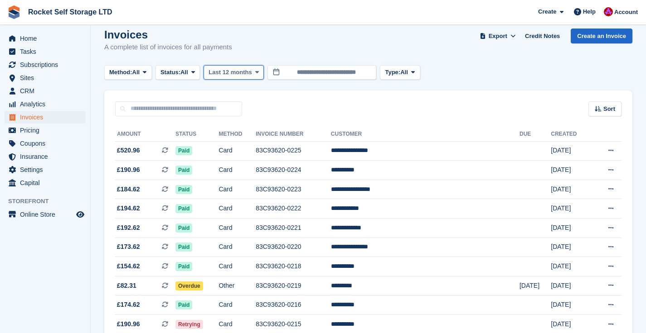
click at [259, 72] on icon at bounding box center [257, 72] width 4 height 6
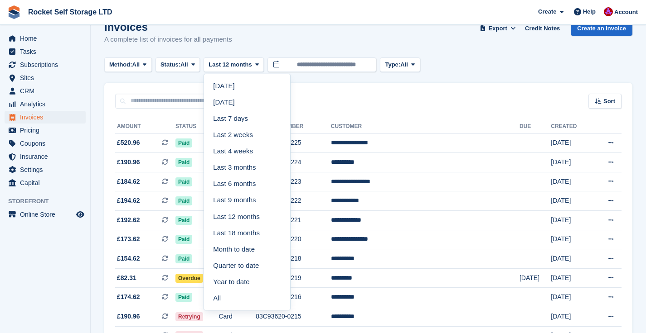
click at [241, 150] on link "Last 4 weeks" at bounding box center [246, 151] width 79 height 16
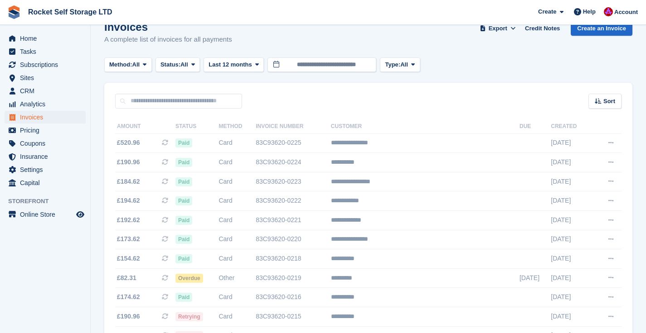
scroll to position [15, 0]
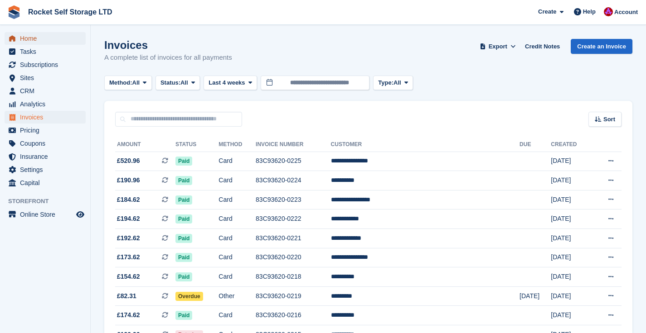
click at [19, 34] on link "Home" at bounding box center [45, 38] width 81 height 13
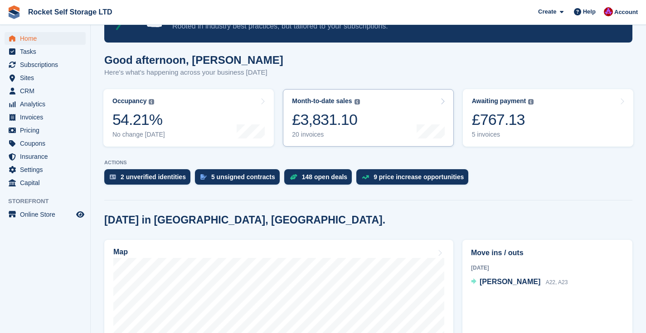
scroll to position [72, 0]
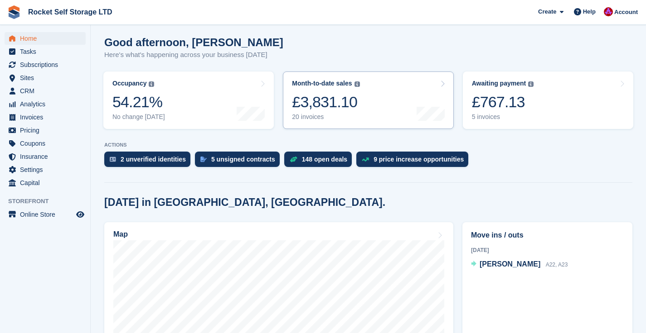
click at [317, 114] on div "20 invoices" at bounding box center [326, 117] width 68 height 8
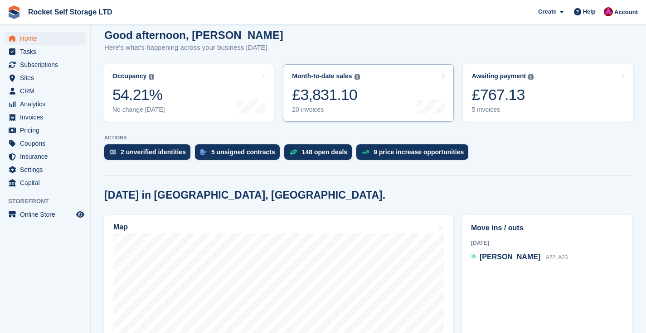
scroll to position [83, 0]
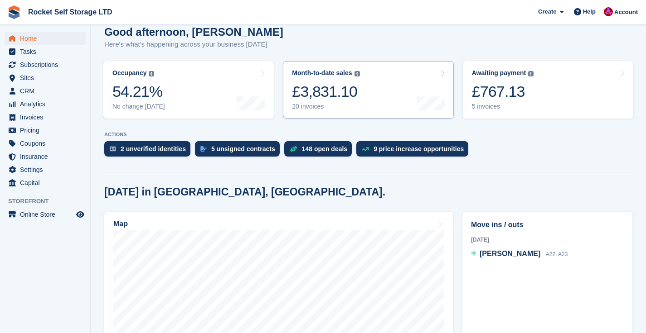
click at [372, 96] on link "Month-to-date sales The sum of all finalised invoices generated this month to d…" at bounding box center [368, 90] width 170 height 58
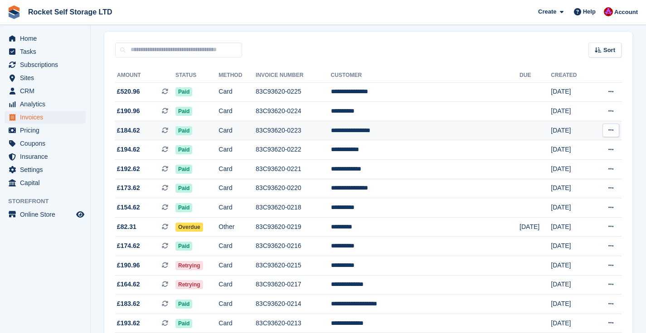
scroll to position [70, 0]
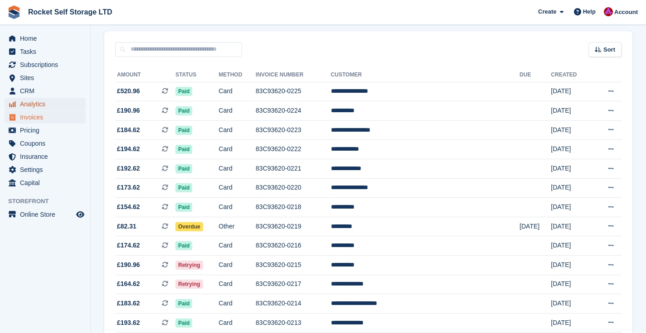
click at [36, 103] on span "Analytics" at bounding box center [47, 104] width 54 height 13
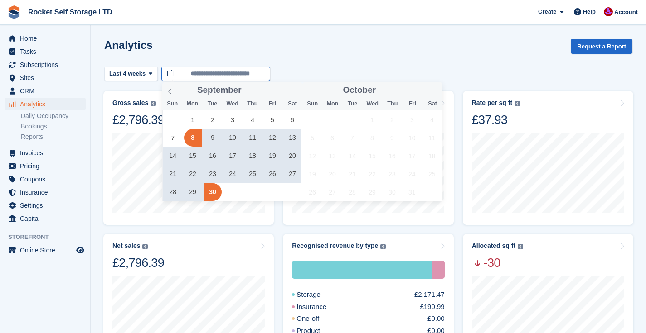
click at [218, 74] on input "**********" at bounding box center [215, 74] width 109 height 15
click at [230, 118] on span "3" at bounding box center [233, 120] width 18 height 18
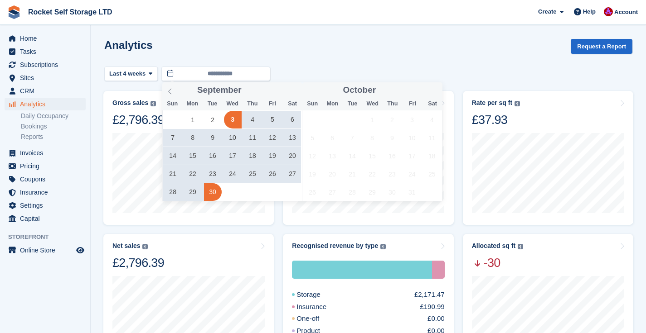
click at [212, 191] on span "30" at bounding box center [213, 192] width 18 height 18
type input "**********"
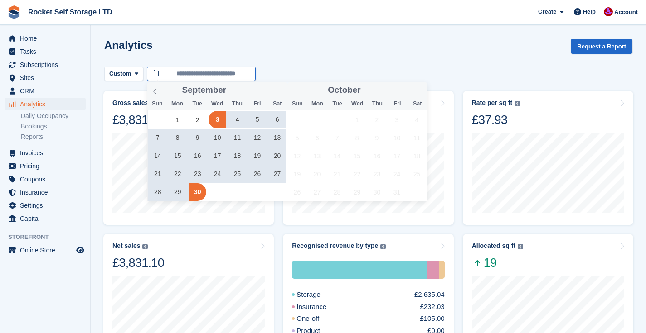
click at [206, 78] on input "**********" at bounding box center [201, 74] width 109 height 15
click at [237, 119] on span "4" at bounding box center [237, 120] width 18 height 18
click at [199, 194] on span "30" at bounding box center [197, 192] width 18 height 18
type input "**********"
click at [222, 77] on input "**********" at bounding box center [201, 74] width 109 height 15
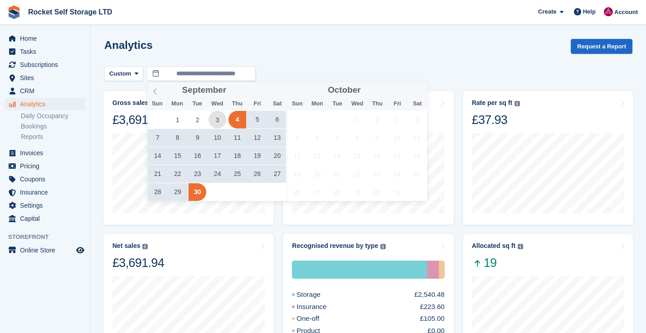
click at [223, 123] on span "3" at bounding box center [217, 120] width 18 height 18
type input "**********"
click at [198, 193] on span "30" at bounding box center [197, 192] width 18 height 18
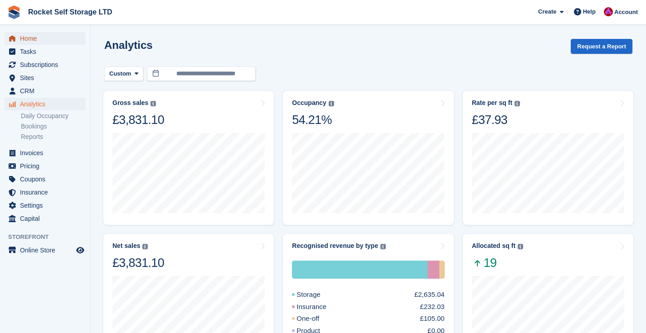
click at [25, 41] on span "Home" at bounding box center [47, 38] width 54 height 13
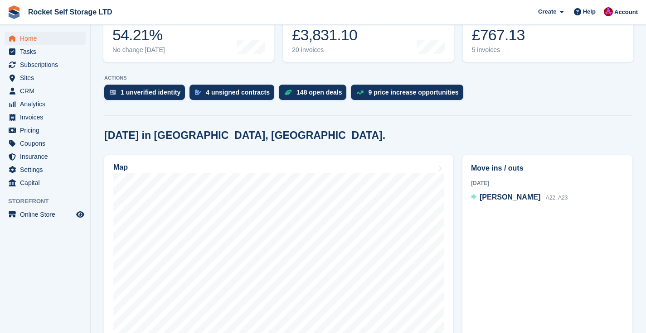
scroll to position [140, 0]
